Goal: Task Accomplishment & Management: Use online tool/utility

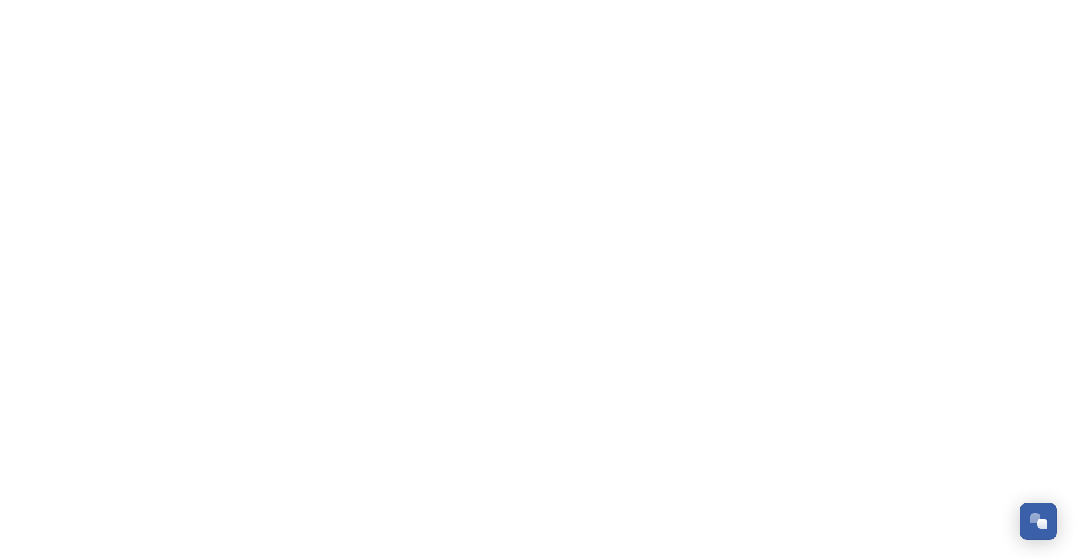
scroll to position [901, 0]
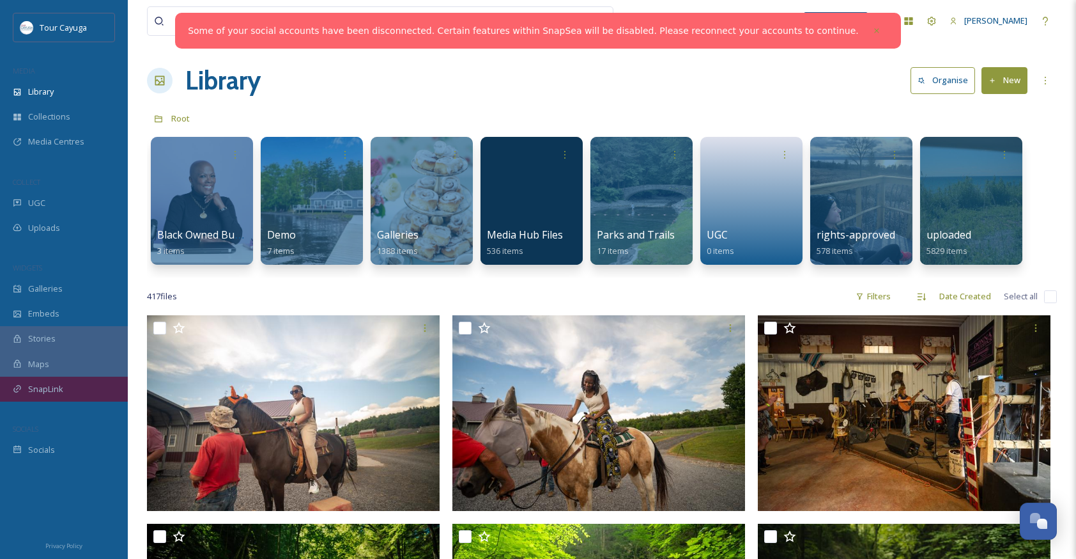
click at [45, 387] on span "SnapLink" at bounding box center [45, 389] width 35 height 12
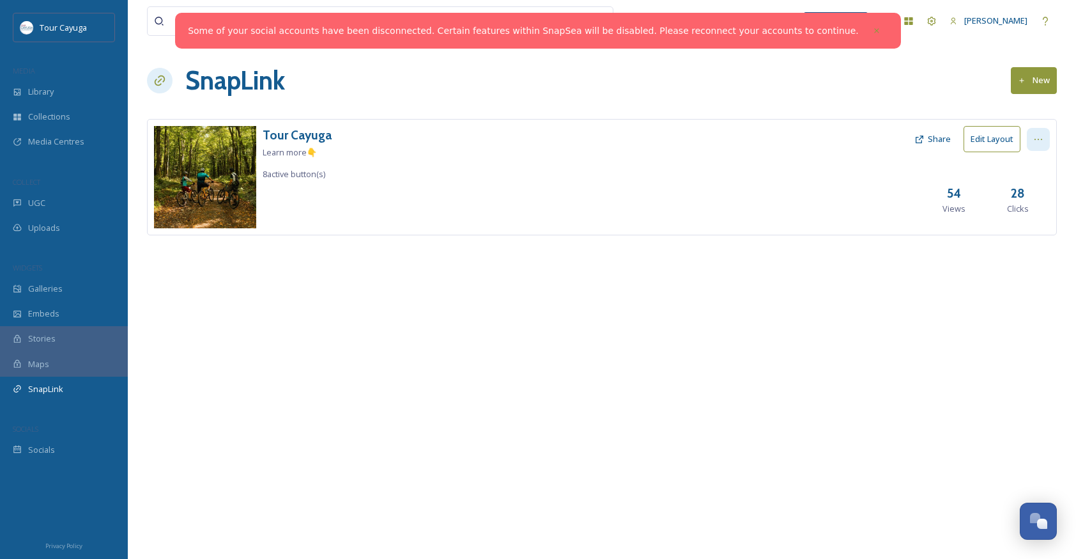
click at [1036, 137] on icon at bounding box center [1038, 139] width 10 height 10
click at [1010, 163] on span "View SnapLink" at bounding box center [1015, 167] width 56 height 12
click at [992, 187] on span "Edit Settings" at bounding box center [1010, 192] width 47 height 12
click at [872, 33] on icon at bounding box center [876, 30] width 9 height 9
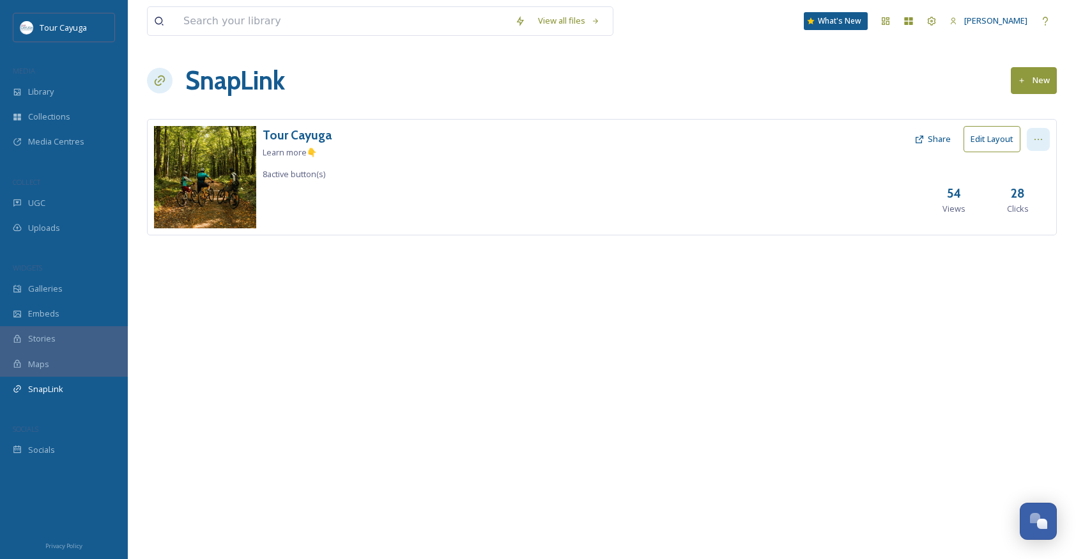
click at [1033, 137] on icon at bounding box center [1038, 139] width 10 height 10
click at [1023, 190] on span "Edit Settings" at bounding box center [1010, 192] width 47 height 12
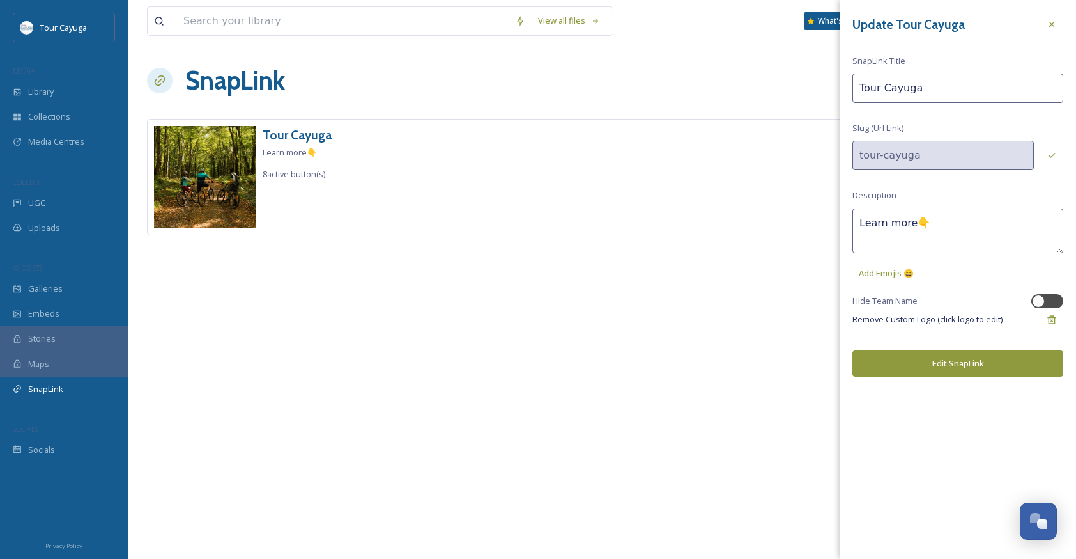
click at [969, 362] on button "Edit SnapLink" at bounding box center [957, 363] width 211 height 26
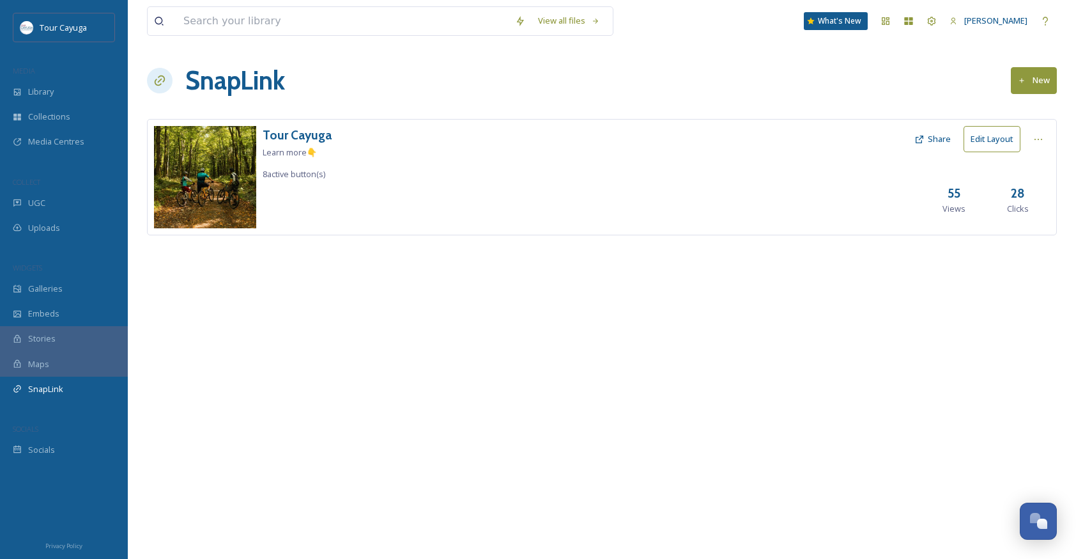
click at [992, 136] on button "Edit Layout" at bounding box center [992, 139] width 57 height 26
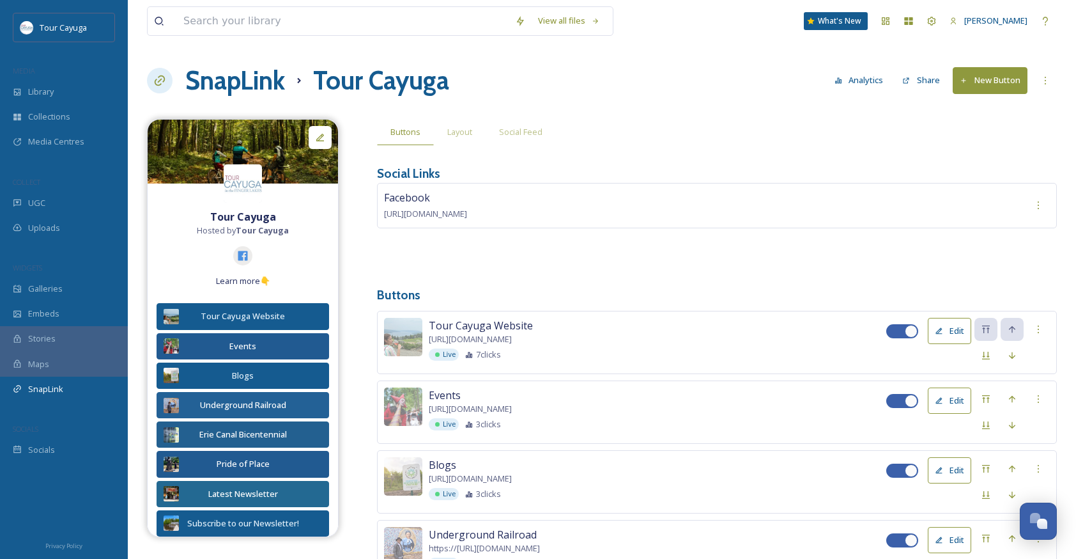
click at [969, 80] on button "New Button" at bounding box center [990, 80] width 75 height 26
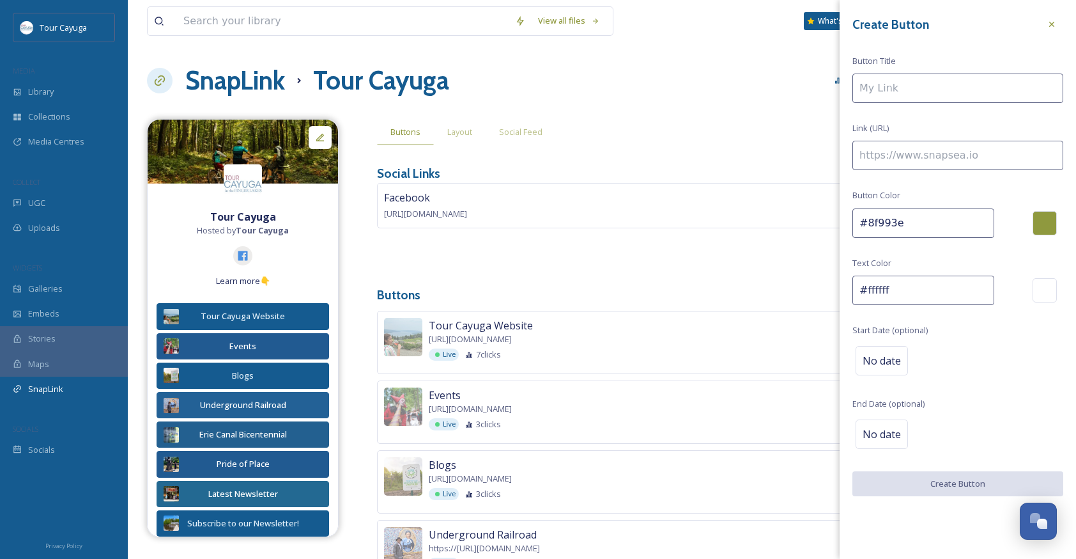
click at [895, 153] on input at bounding box center [957, 155] width 211 height 29
paste input "[URL][DOMAIN_NAME]"
type input "[URL][DOMAIN_NAME]"
click at [875, 84] on input at bounding box center [957, 87] width 211 height 29
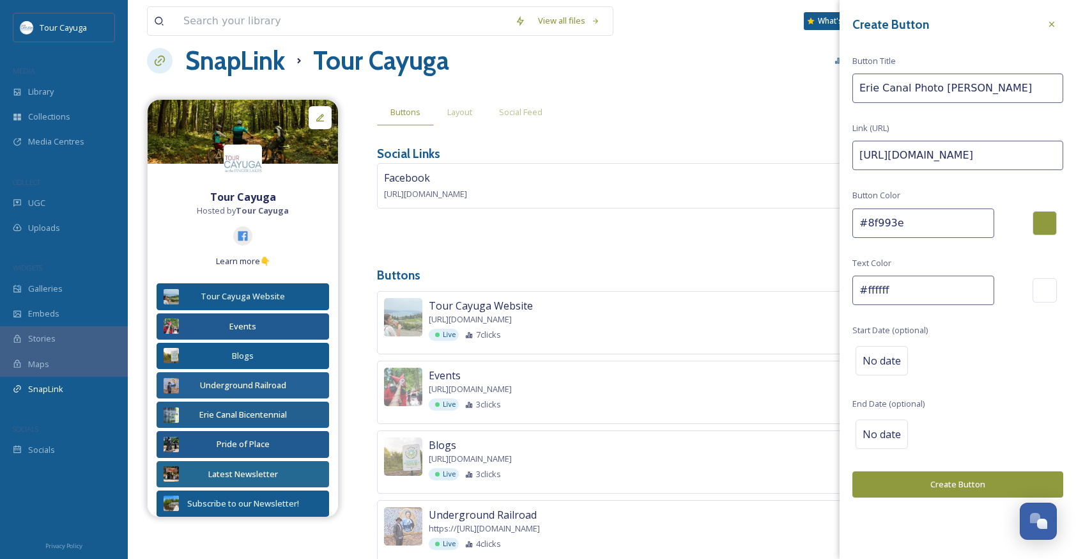
scroll to position [22, 0]
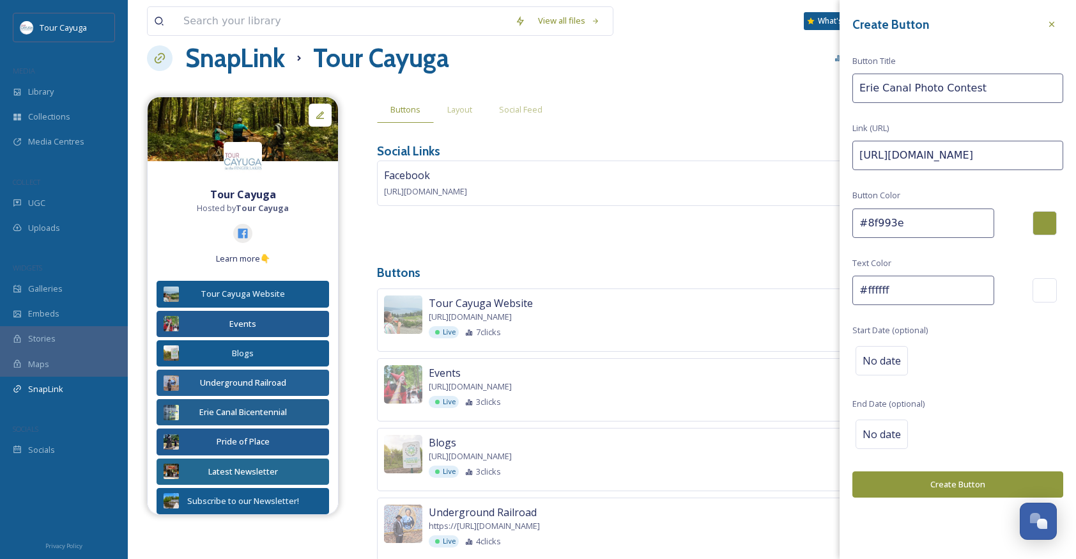
type input "Erie Canal Photo Contest"
click at [1045, 222] on div at bounding box center [1045, 223] width 24 height 24
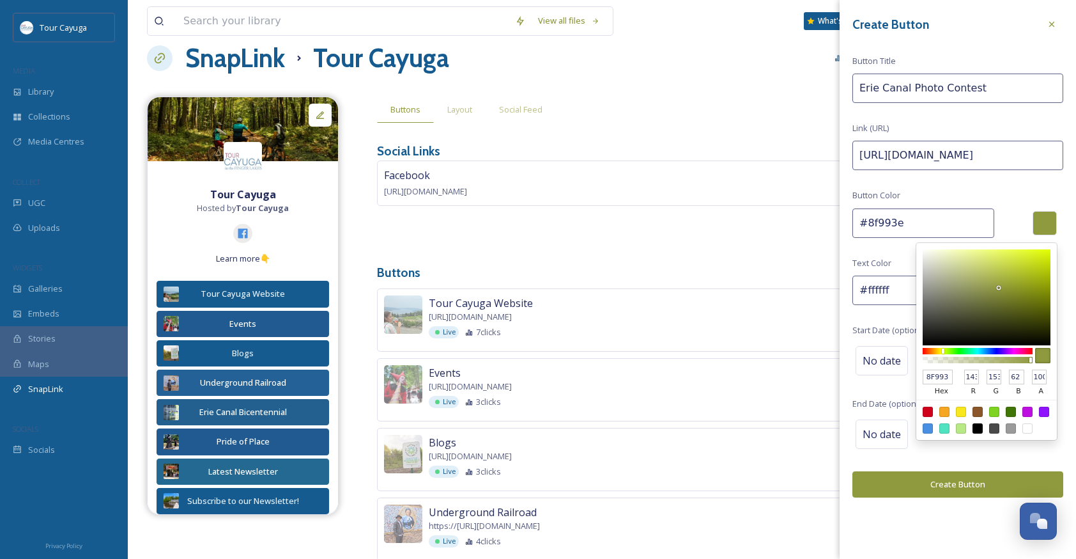
click at [927, 427] on div at bounding box center [928, 428] width 10 height 10
type input "#4a90e2"
type input "4A90E2"
type input "74"
type input "144"
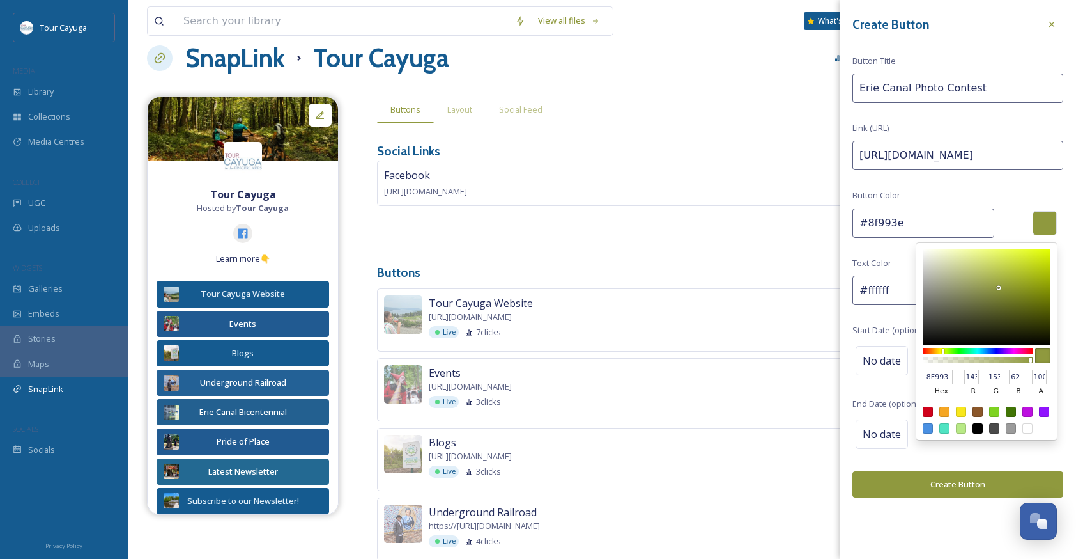
type input "226"
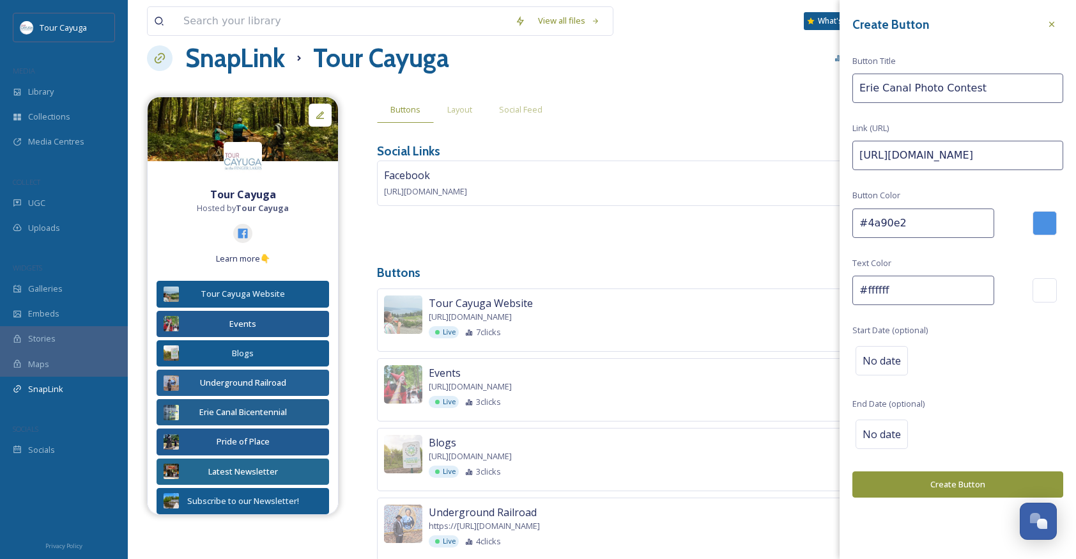
click at [928, 481] on button "Create Button" at bounding box center [957, 484] width 211 height 26
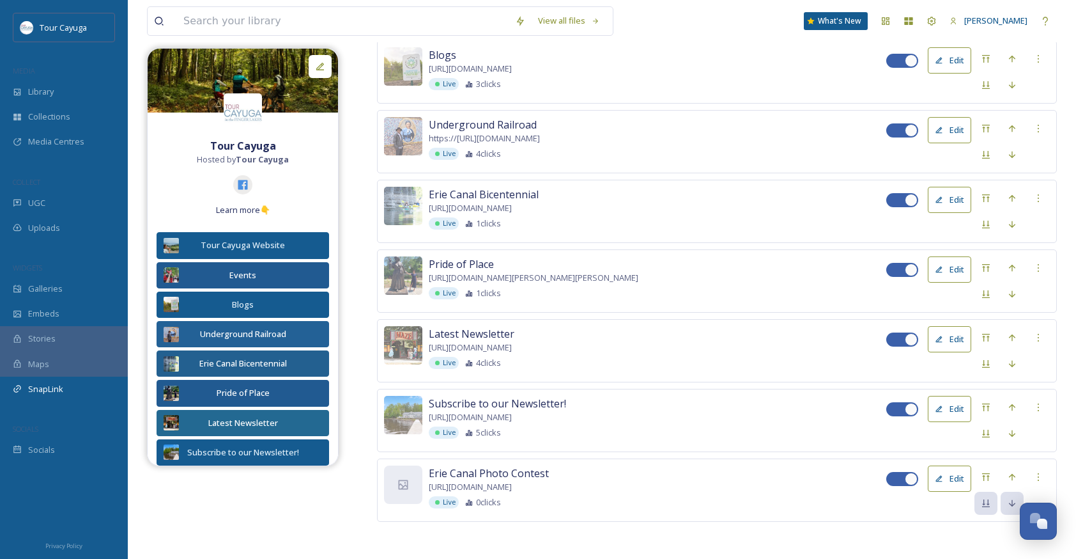
scroll to position [409, 0]
click at [953, 474] on button "Edit" at bounding box center [949, 479] width 43 height 26
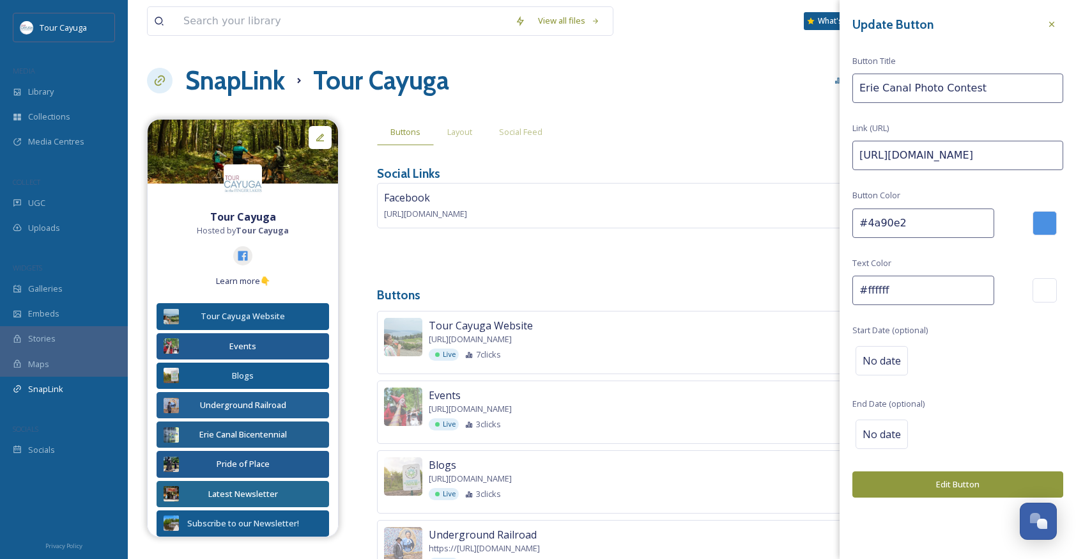
scroll to position [0, 0]
click at [948, 481] on button "Edit Button" at bounding box center [957, 484] width 211 height 26
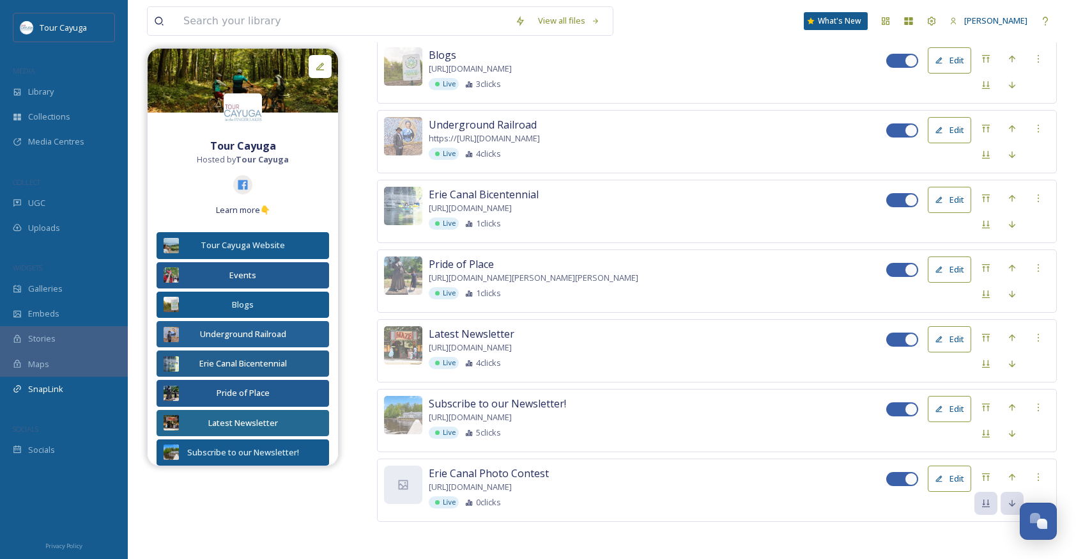
scroll to position [409, 0]
click at [407, 479] on icon at bounding box center [403, 485] width 13 height 13
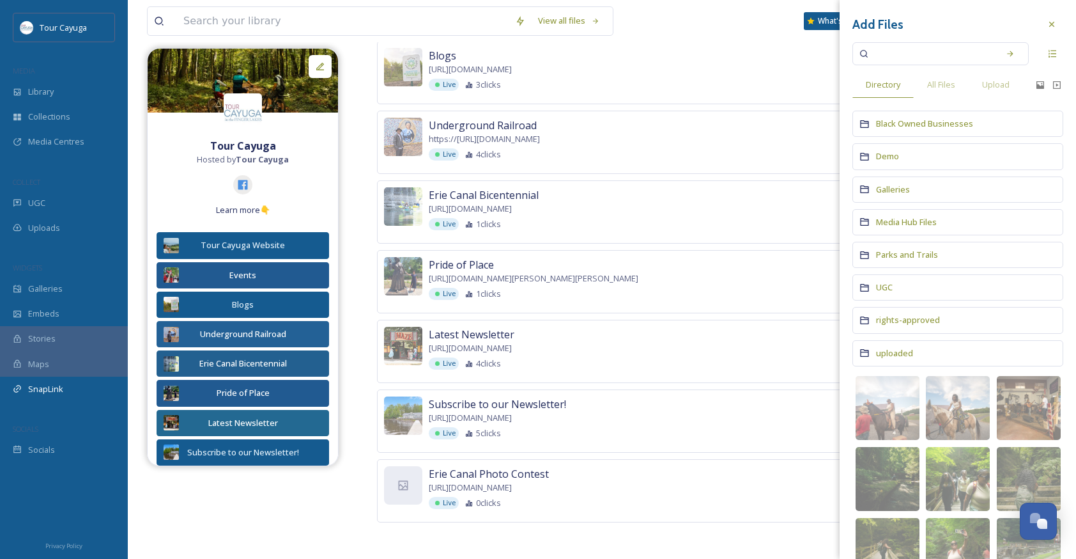
click at [907, 54] on input at bounding box center [932, 54] width 121 height 28
type input "erie"
click at [936, 88] on span "All Files" at bounding box center [941, 85] width 28 height 12
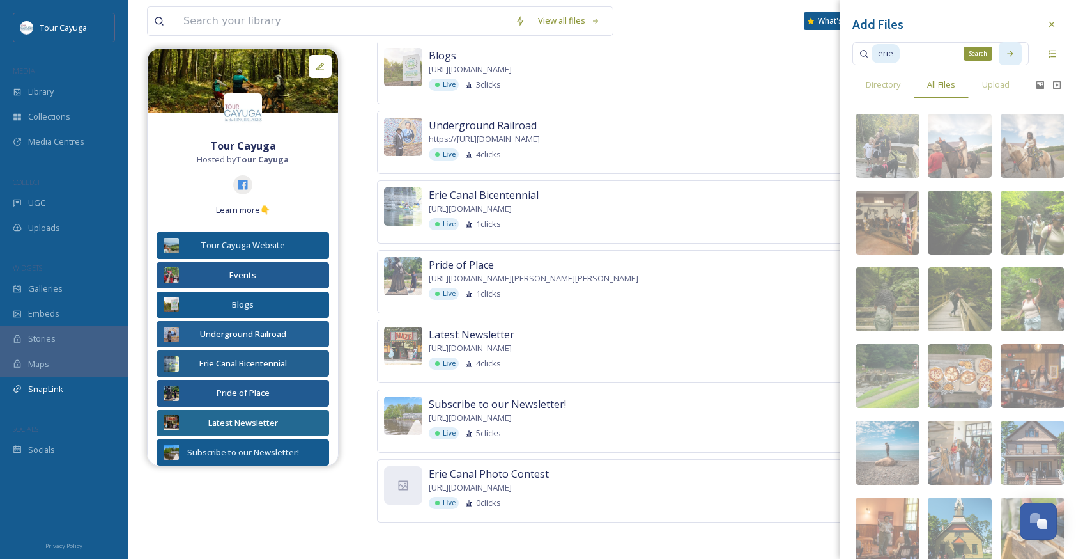
click at [1013, 52] on icon at bounding box center [1010, 53] width 9 height 9
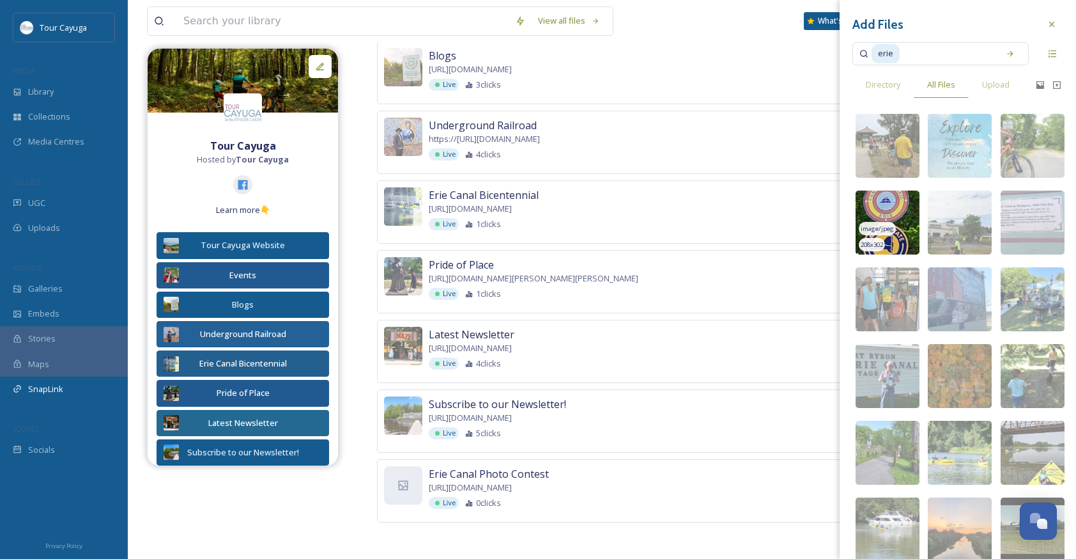
click at [884, 224] on span "image/jpeg" at bounding box center [877, 228] width 33 height 9
click at [1050, 25] on icon at bounding box center [1052, 24] width 10 height 10
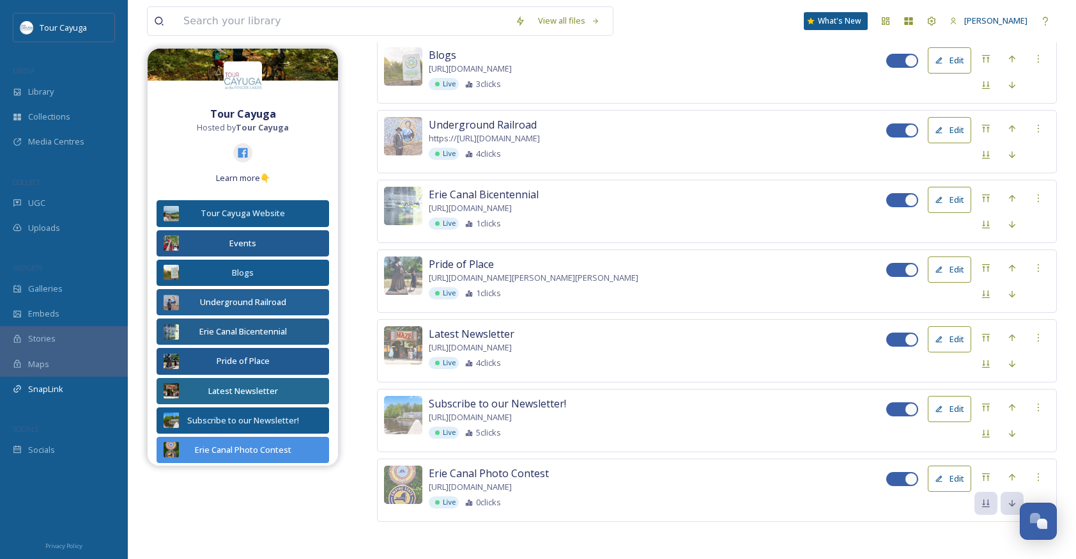
scroll to position [409, 0]
click at [1010, 474] on icon at bounding box center [1012, 477] width 10 height 10
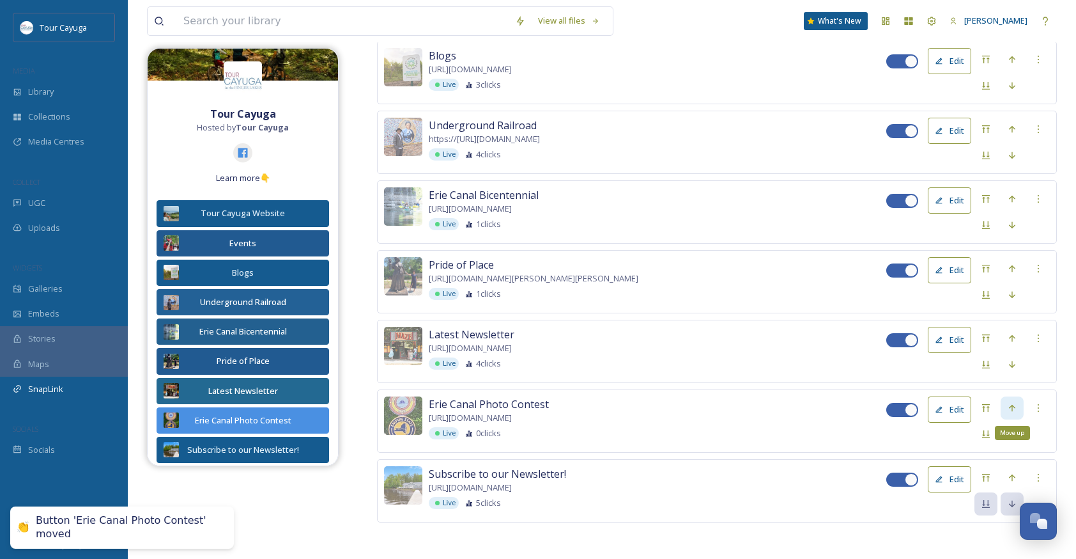
click at [1012, 404] on icon at bounding box center [1012, 407] width 6 height 7
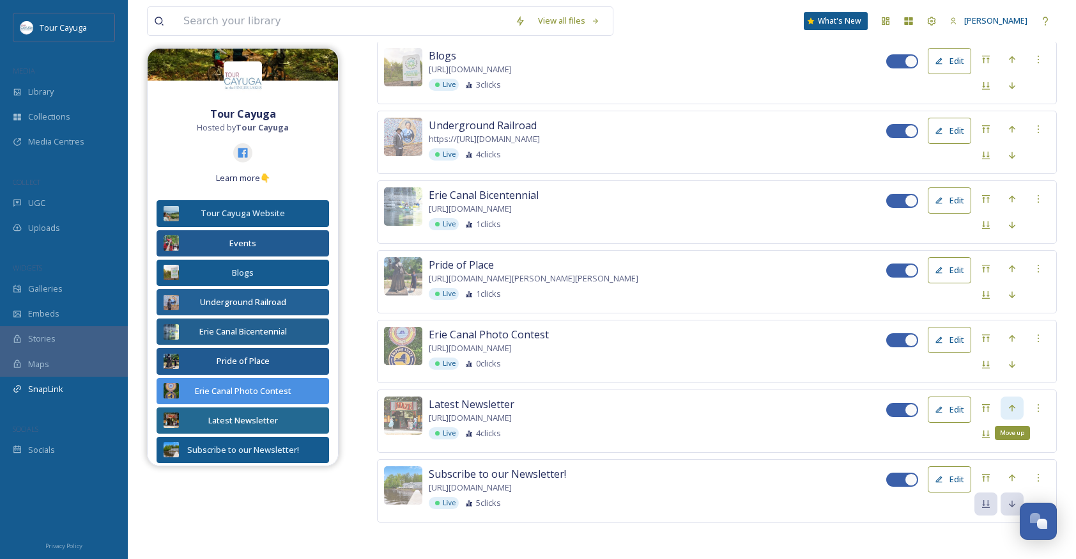
click at [1011, 405] on icon at bounding box center [1012, 408] width 10 height 10
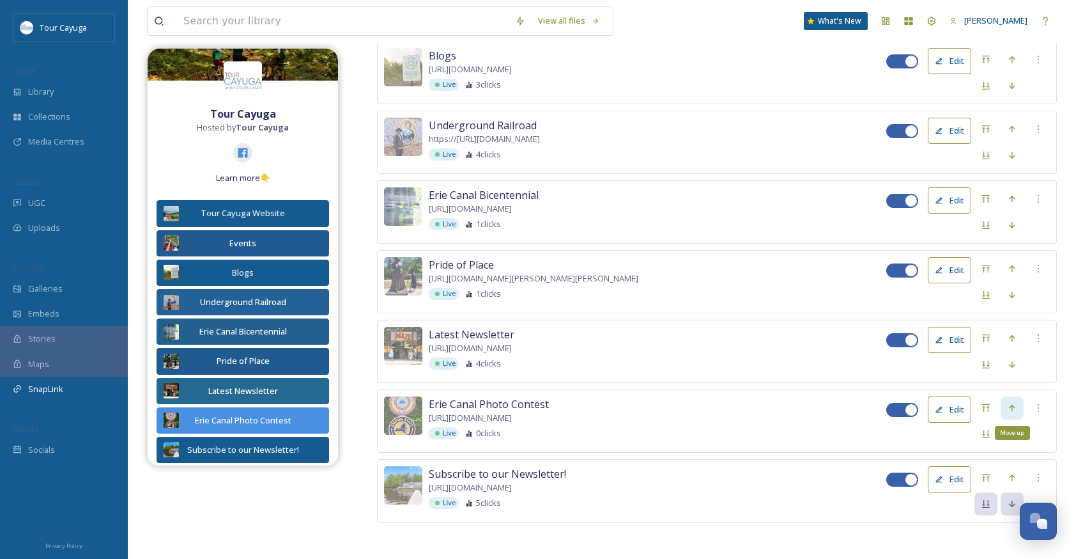
click at [1011, 407] on icon at bounding box center [1012, 408] width 10 height 10
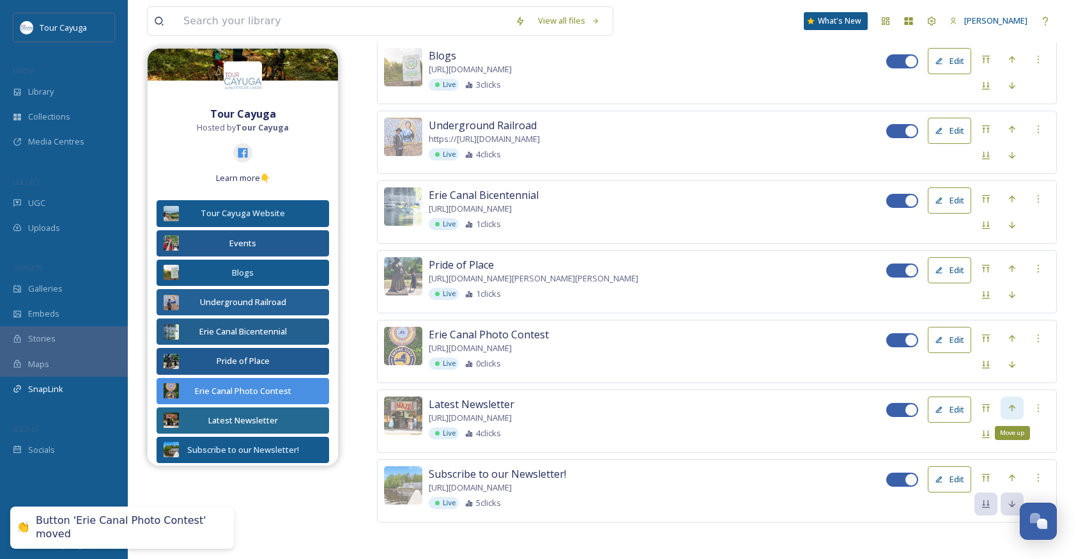
click at [1011, 403] on icon at bounding box center [1012, 408] width 10 height 10
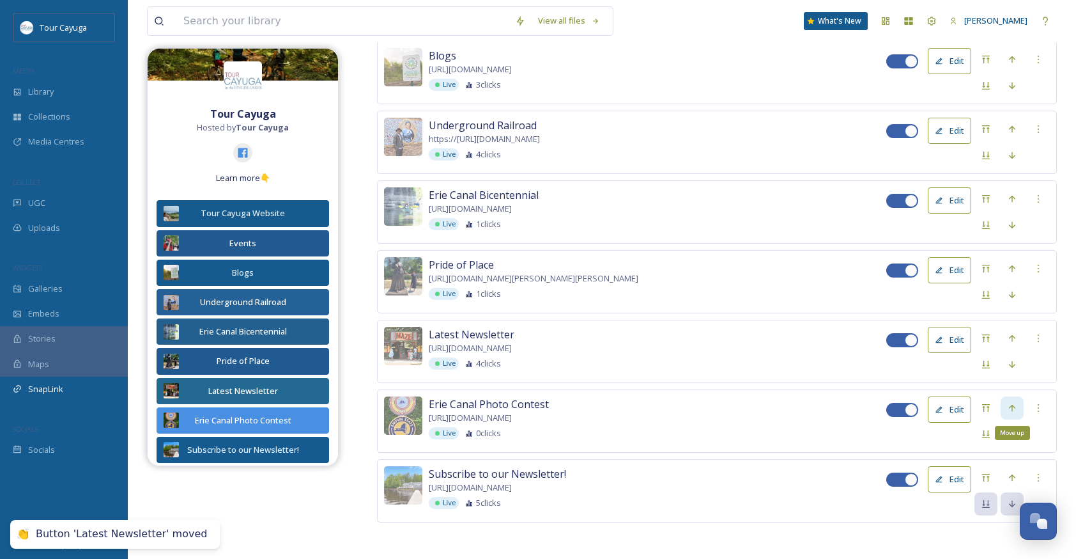
click at [1011, 405] on icon at bounding box center [1012, 408] width 10 height 10
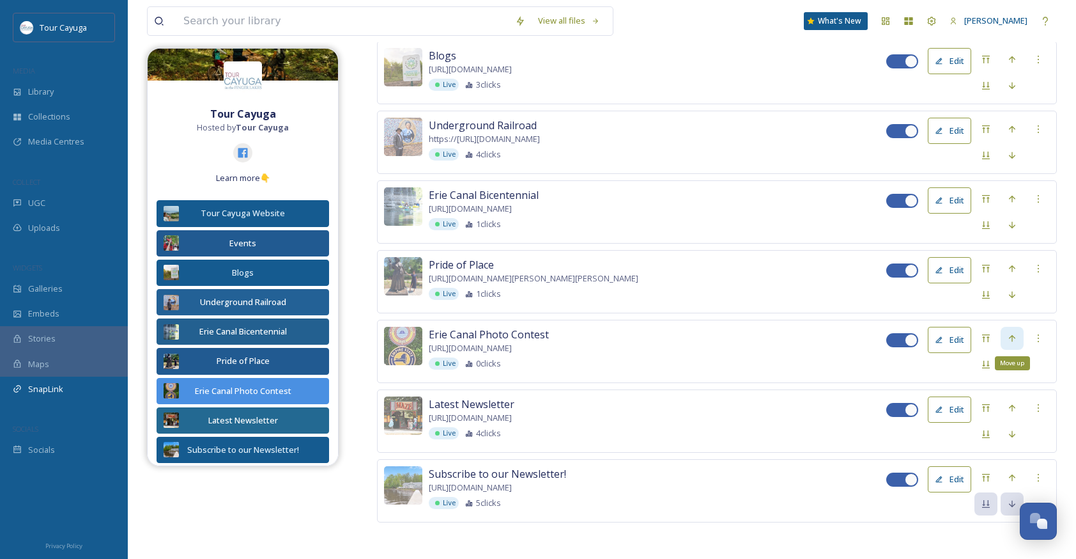
click at [1011, 336] on icon at bounding box center [1012, 338] width 10 height 10
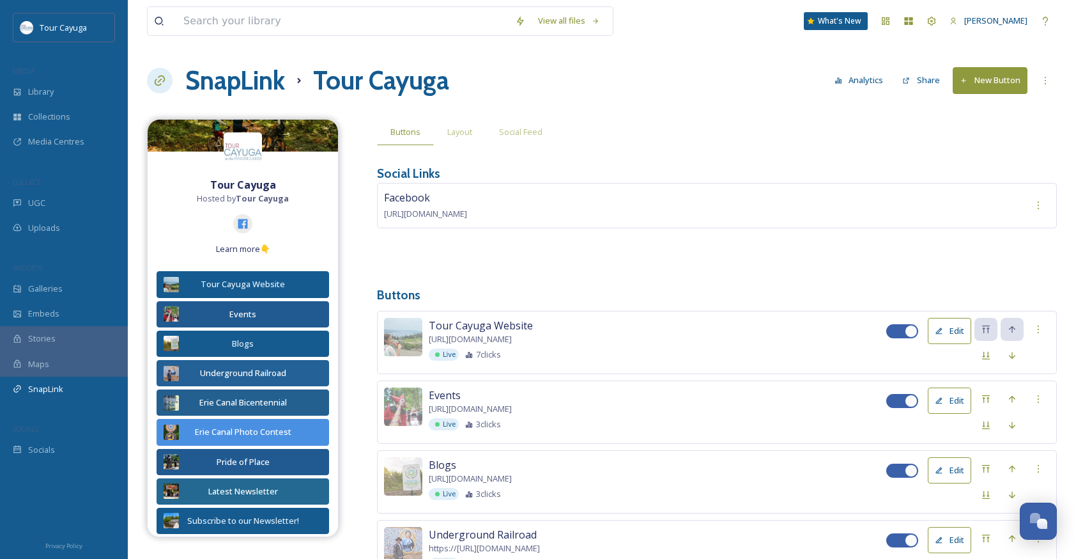
scroll to position [0, 0]
